Goal: Book appointment/travel/reservation

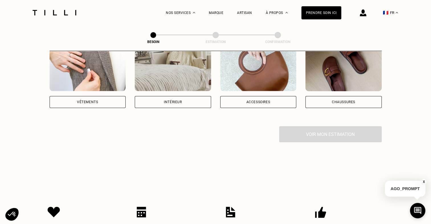
scroll to position [82, 0]
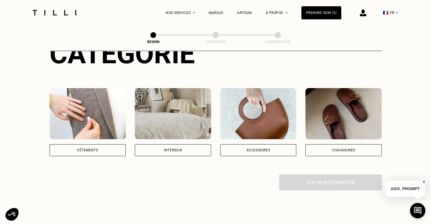
click at [92, 149] on div "Vêtements" at bounding box center [87, 150] width 21 height 3
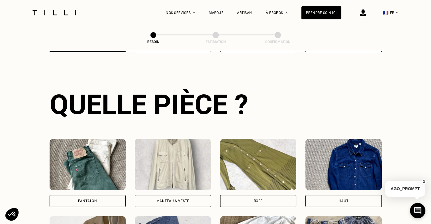
scroll to position [289, 0]
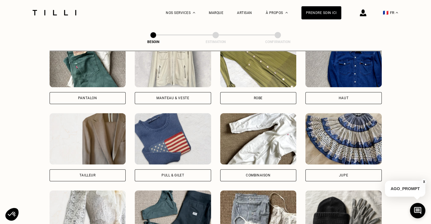
click at [190, 92] on div "Manteau & Veste" at bounding box center [173, 98] width 76 height 12
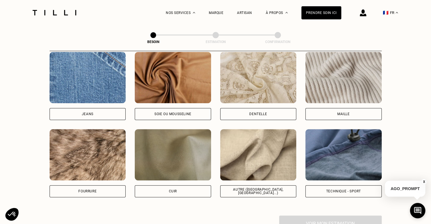
scroll to position [616, 0]
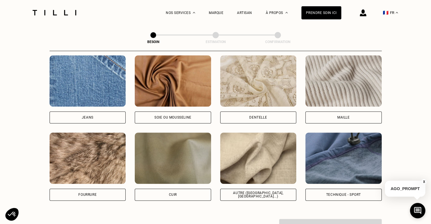
click at [262, 191] on div "Autre ([GEOGRAPHIC_DATA], [GEOGRAPHIC_DATA]...)" at bounding box center [258, 194] width 67 height 7
select select "FR"
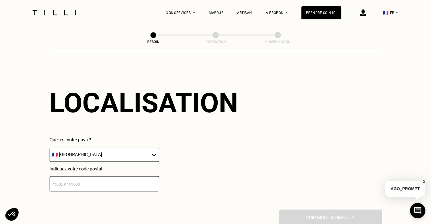
scroll to position [767, 0]
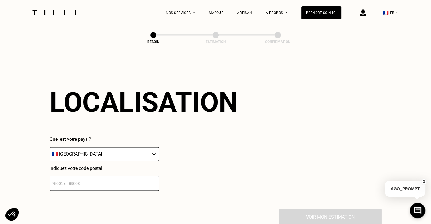
click at [125, 176] on input "number" at bounding box center [104, 183] width 109 height 15
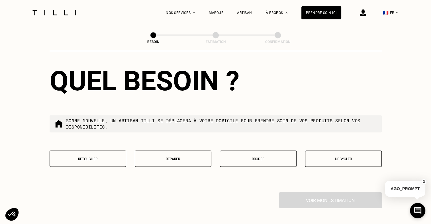
scroll to position [929, 0]
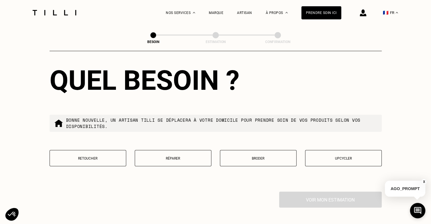
type input "75014"
click at [155, 151] on button "Réparer" at bounding box center [173, 158] width 77 height 16
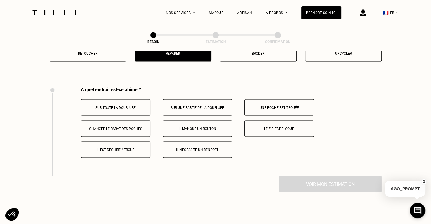
scroll to position [1034, 0]
click at [216, 127] on p "Il manque un bouton" at bounding box center [197, 129] width 63 height 4
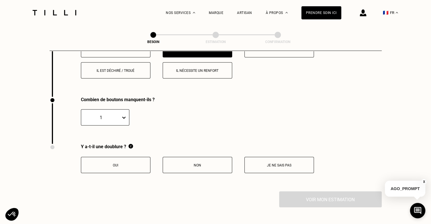
scroll to position [1143, 0]
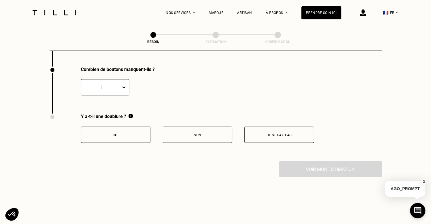
click at [110, 79] on div "1" at bounding box center [105, 87] width 48 height 16
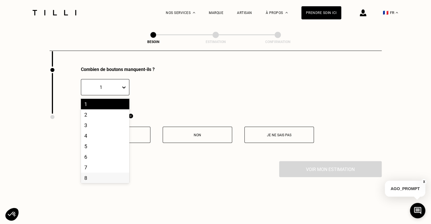
click at [96, 174] on div "8" at bounding box center [105, 178] width 48 height 11
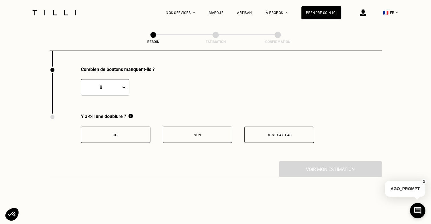
click at [127, 135] on button "Oui" at bounding box center [116, 135] width 70 height 16
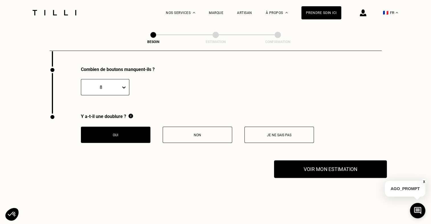
click at [292, 166] on button "Voir mon estimation" at bounding box center [330, 169] width 113 height 18
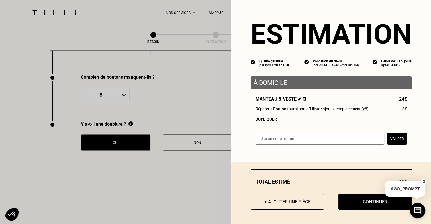
scroll to position [1117, 0]
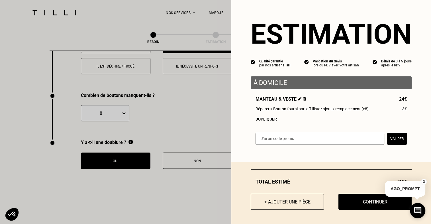
click at [259, 86] on p "À domicile" at bounding box center [331, 82] width 155 height 7
click at [276, 198] on button "+ Ajouter une pièce" at bounding box center [287, 202] width 81 height 18
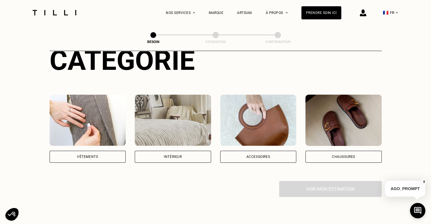
click at [88, 131] on img at bounding box center [88, 120] width 76 height 51
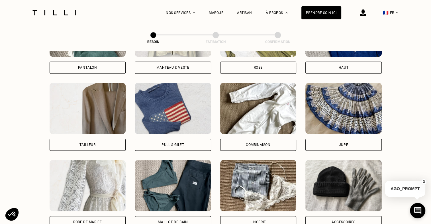
scroll to position [324, 0]
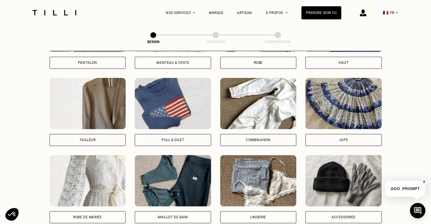
click at [95, 138] on div "Tailleur" at bounding box center [88, 139] width 16 height 3
select select "FR"
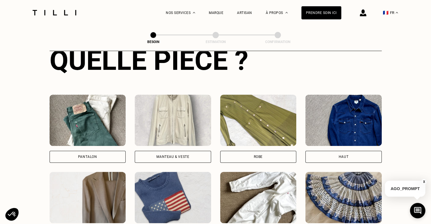
scroll to position [229, 0]
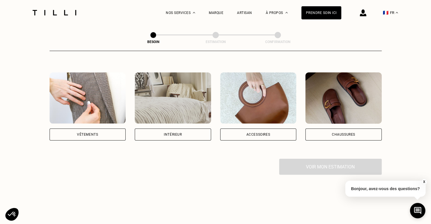
scroll to position [107, 0]
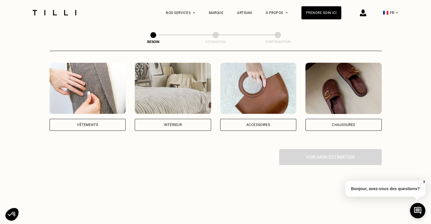
click at [88, 97] on img at bounding box center [88, 88] width 76 height 51
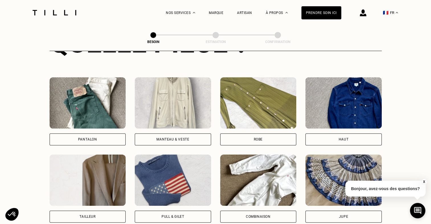
scroll to position [249, 0]
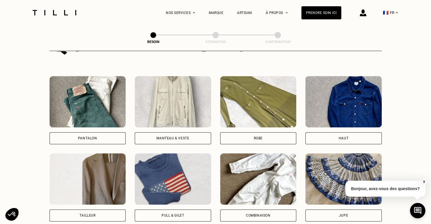
click at [156, 132] on div "Manteau & Veste" at bounding box center [173, 138] width 76 height 12
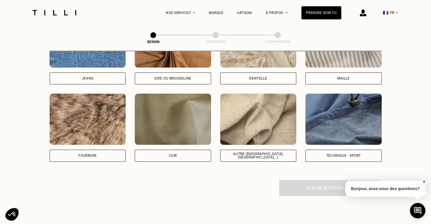
scroll to position [649, 0]
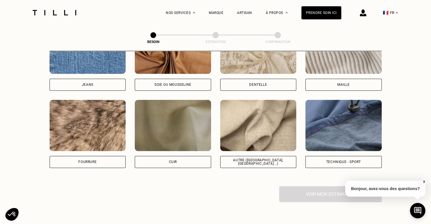
click at [269, 158] on div "Autre ([GEOGRAPHIC_DATA], [GEOGRAPHIC_DATA]...)" at bounding box center [258, 161] width 67 height 7
select select "FR"
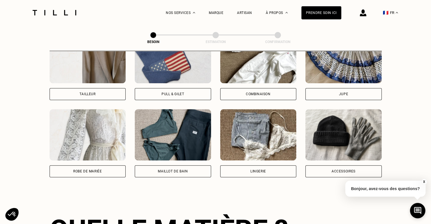
scroll to position [360, 0]
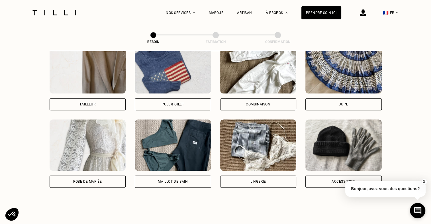
click at [99, 98] on div "Tailleur" at bounding box center [88, 104] width 76 height 12
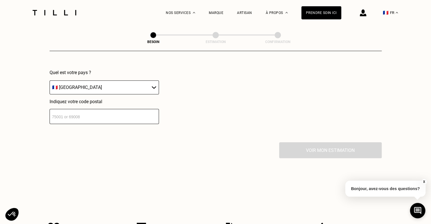
scroll to position [582, 0]
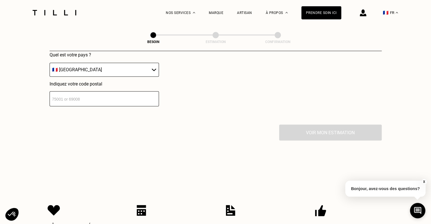
click at [107, 99] on input "number" at bounding box center [104, 98] width 109 height 15
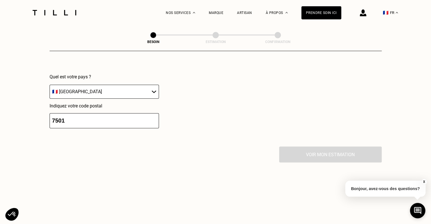
scroll to position [560, 0]
click at [80, 125] on div "Localisation Quel est votre pays ? 🇩🇪 Allemagne 🇦🇹 Autriche 🇧🇪 Belgique 🇧🇬 Bulg…" at bounding box center [216, 76] width 332 height 141
click at [76, 115] on input "7501" at bounding box center [104, 120] width 109 height 15
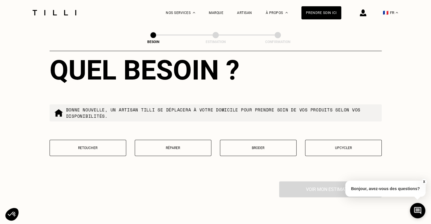
scroll to position [671, 0]
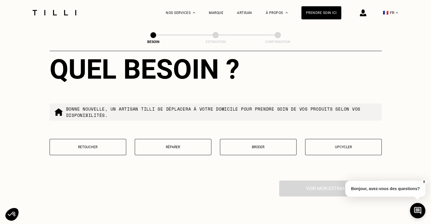
type input "75014"
click at [158, 145] on button "Réparer" at bounding box center [173, 147] width 77 height 16
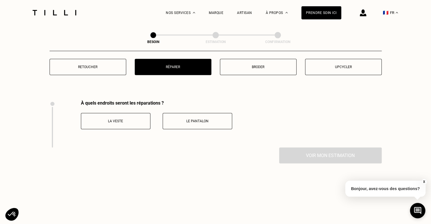
scroll to position [784, 0]
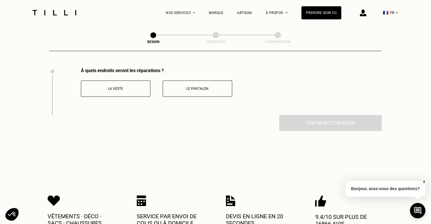
click at [124, 87] on p "La veste" at bounding box center [115, 89] width 63 height 4
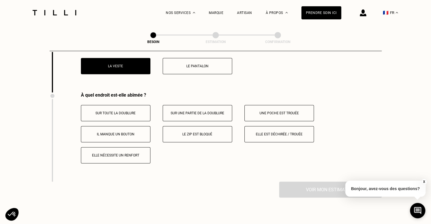
scroll to position [831, 0]
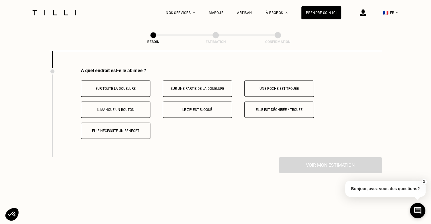
click at [119, 108] on p "Il manque un bouton" at bounding box center [115, 110] width 63 height 4
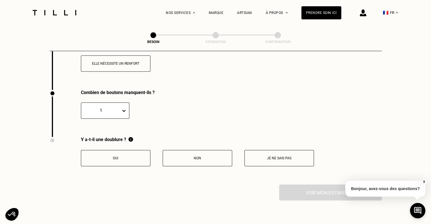
scroll to position [920, 0]
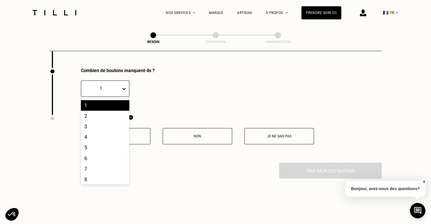
click at [107, 86] on div "1" at bounding box center [101, 88] width 34 height 5
click at [104, 174] on div "8" at bounding box center [105, 179] width 48 height 11
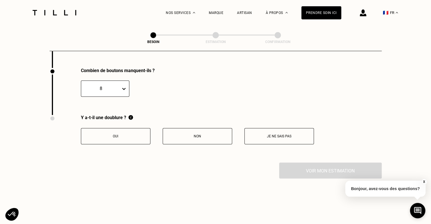
click at [111, 136] on button "Oui" at bounding box center [116, 136] width 70 height 16
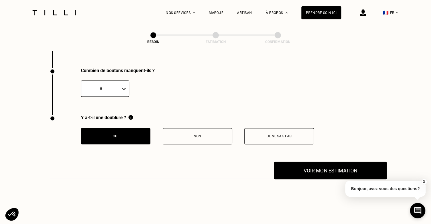
click at [289, 167] on button "Voir mon estimation" at bounding box center [330, 171] width 113 height 18
